Goal: Task Accomplishment & Management: Manage account settings

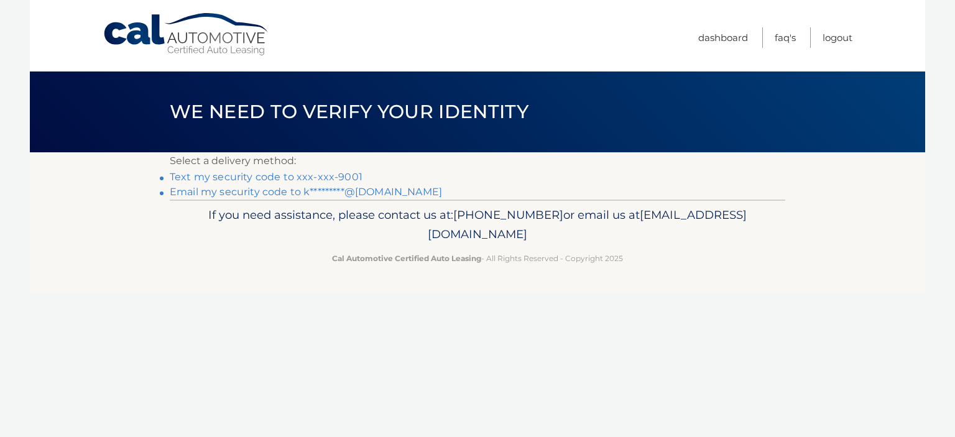
click at [180, 192] on link "Email my security code to k*********@gmail.com" at bounding box center [306, 192] width 272 height 12
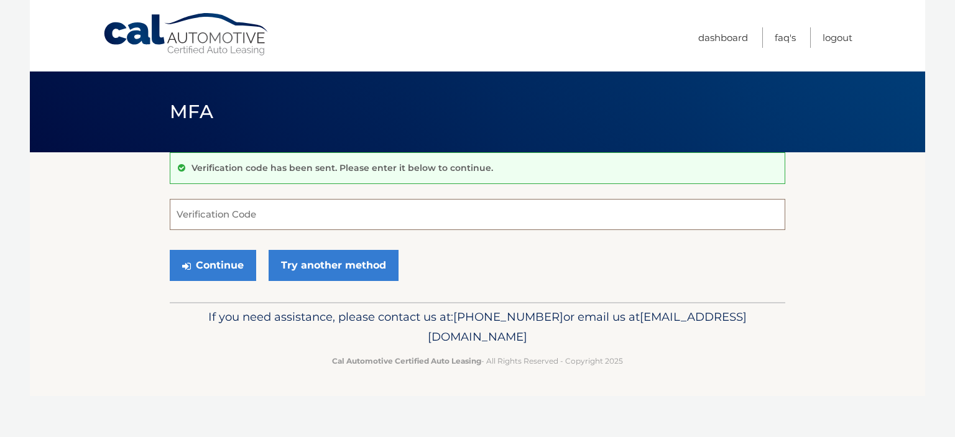
click at [332, 224] on input "Verification Code" at bounding box center [478, 214] width 616 height 31
type input "430556"
click at [234, 268] on button "Continue" at bounding box center [213, 265] width 86 height 31
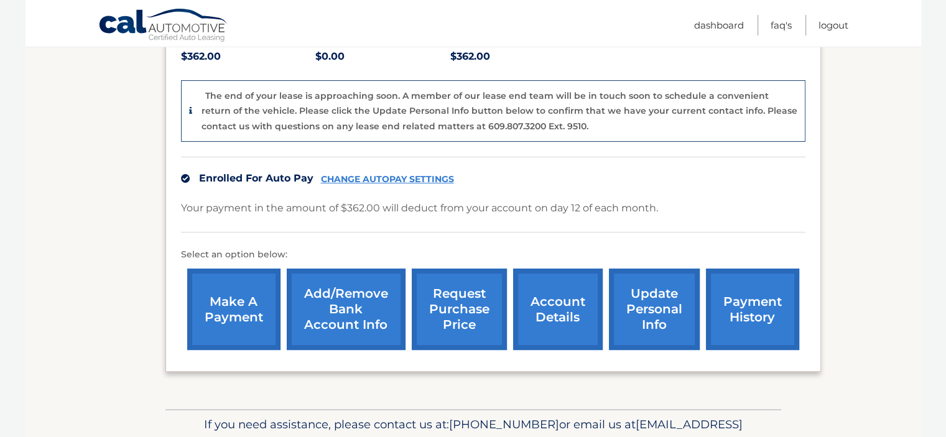
scroll to position [344, 0]
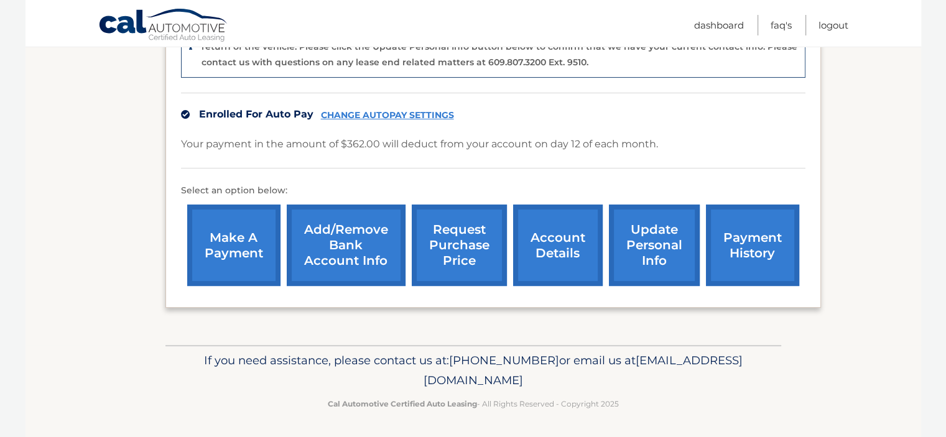
click at [570, 254] on link "account details" at bounding box center [558, 245] width 90 height 81
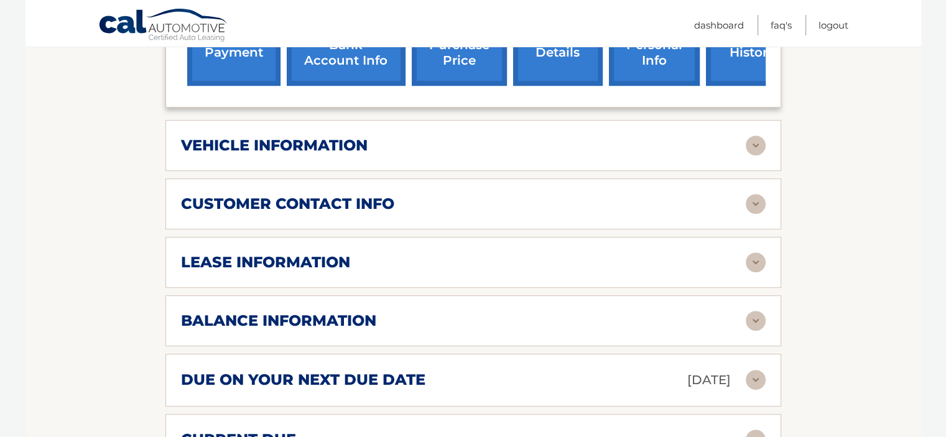
scroll to position [502, 0]
click at [756, 252] on img at bounding box center [756, 262] width 20 height 20
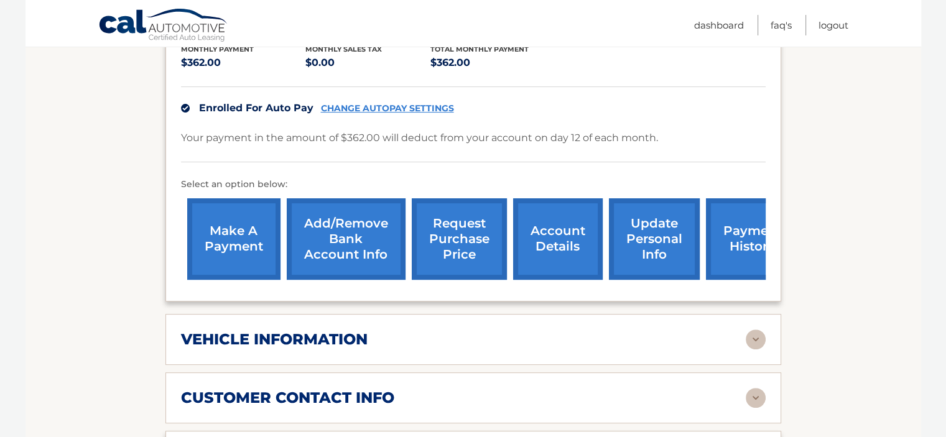
scroll to position [306, 0]
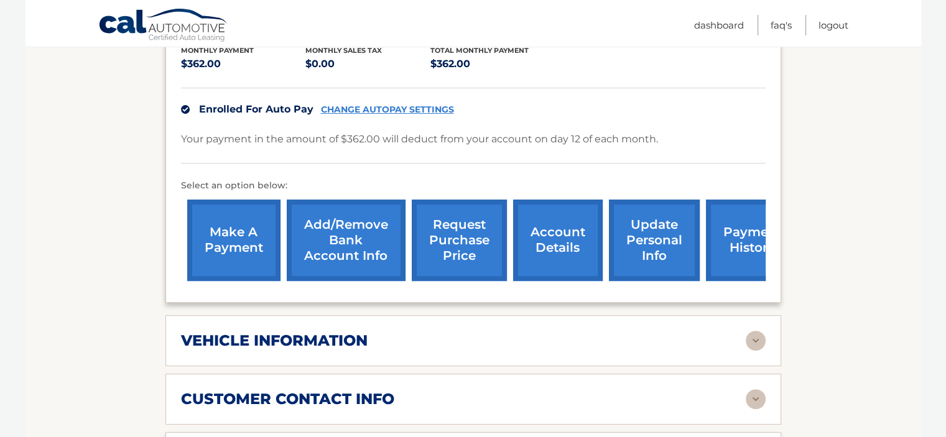
click at [669, 235] on link "update personal info" at bounding box center [654, 240] width 91 height 81
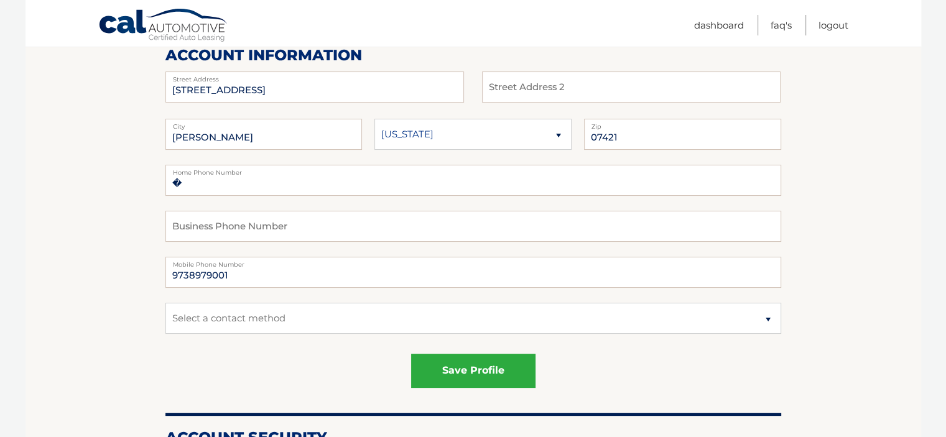
scroll to position [168, 0]
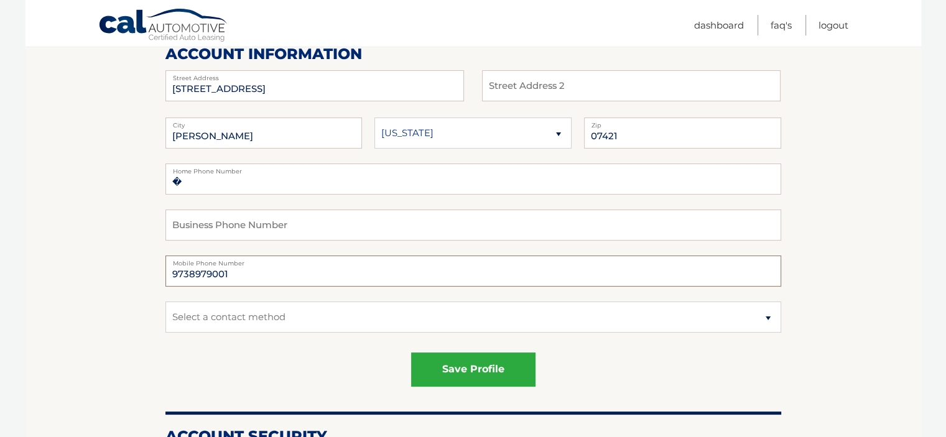
click at [241, 271] on input "9738979001" at bounding box center [473, 271] width 616 height 31
type input "9"
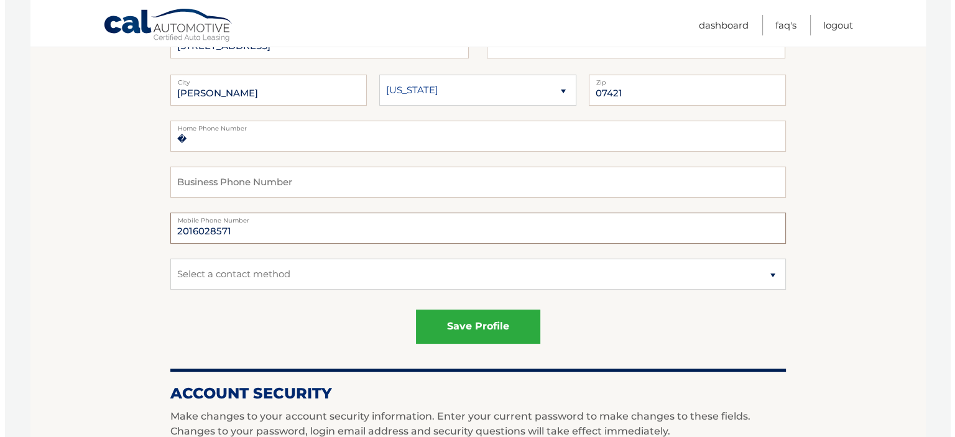
scroll to position [211, 0]
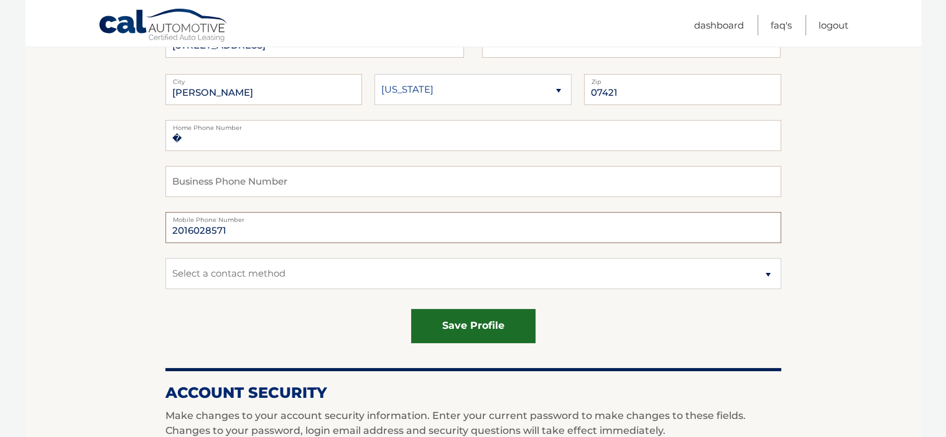
type input "2016028571"
click at [494, 333] on button "save profile" at bounding box center [473, 326] width 124 height 34
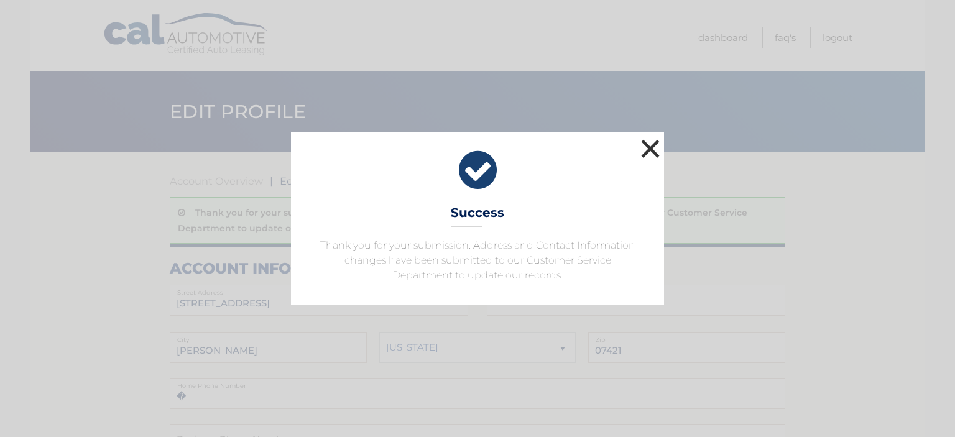
click at [649, 146] on button "×" at bounding box center [650, 148] width 25 height 25
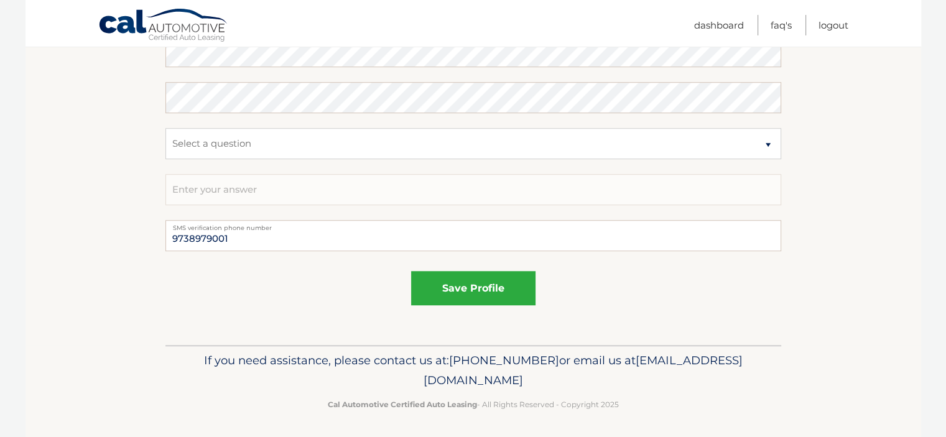
scroll to position [815, 0]
drag, startPoint x: 780, startPoint y: 285, endPoint x: 752, endPoint y: 329, distance: 52.1
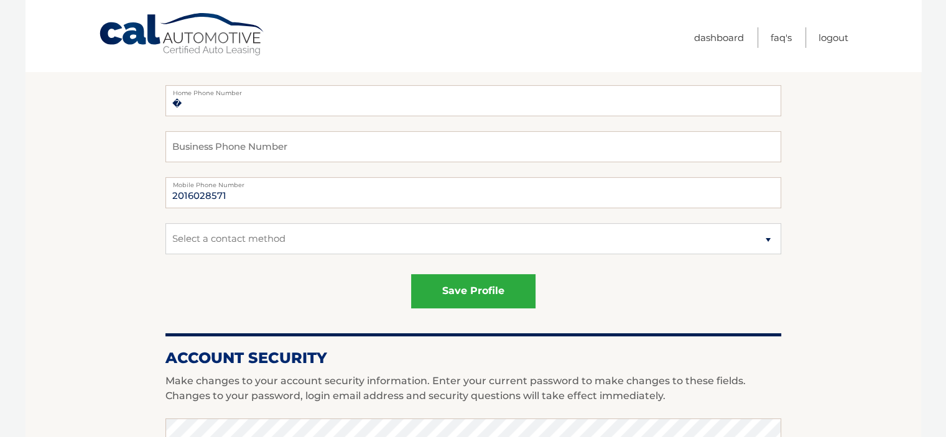
scroll to position [0, 0]
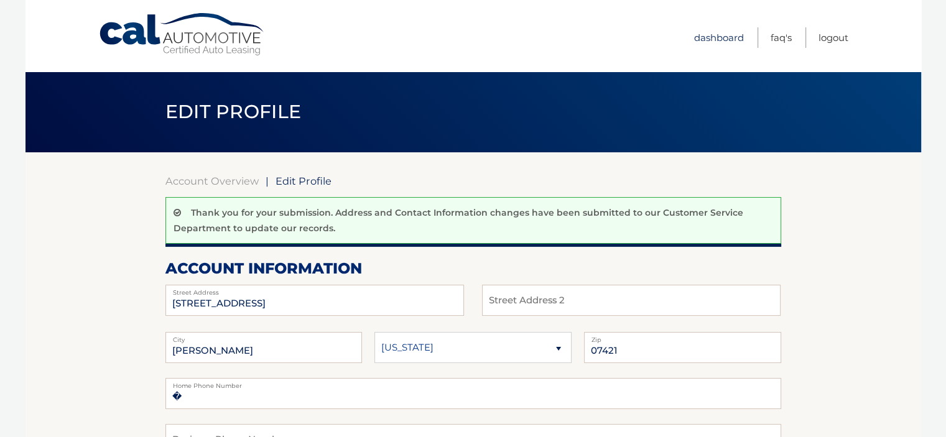
click at [724, 40] on link "Dashboard" at bounding box center [719, 37] width 50 height 21
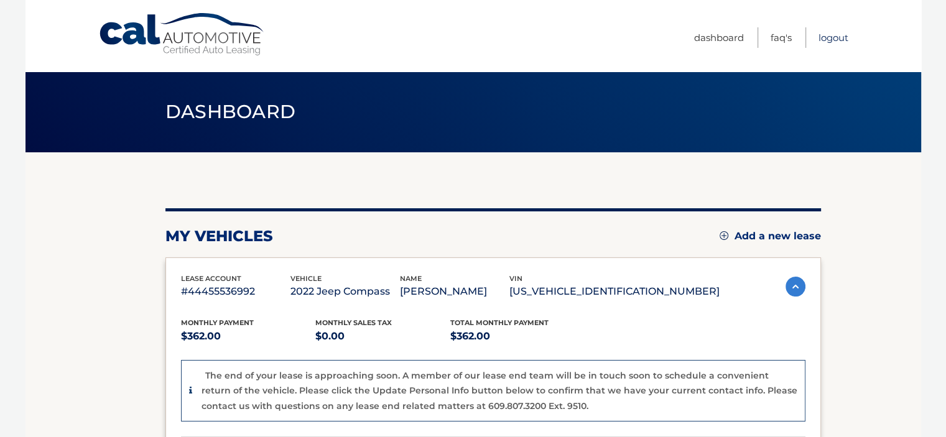
click at [837, 35] on link "Logout" at bounding box center [833, 37] width 30 height 21
